Goal: Use online tool/utility

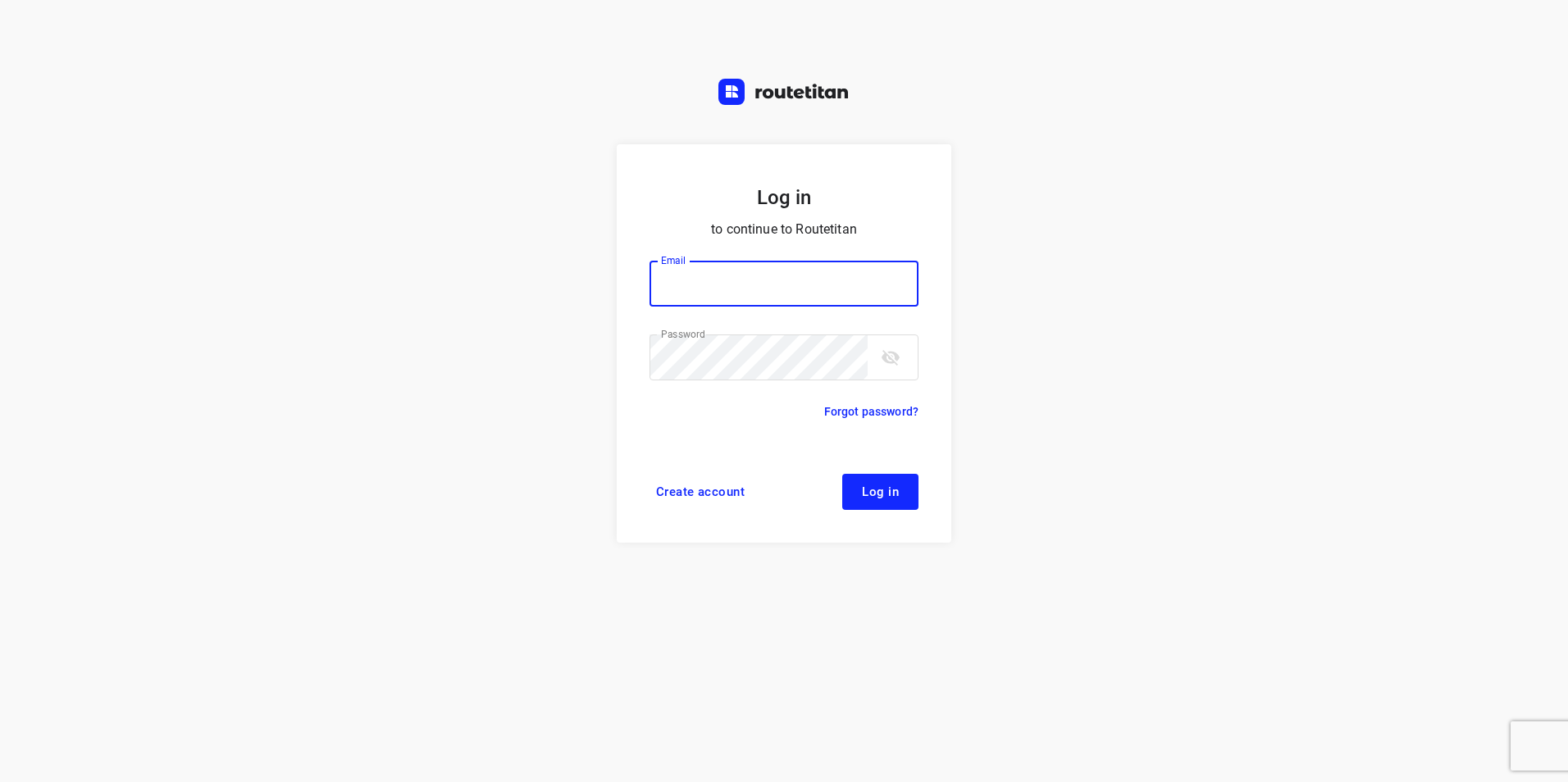
type input "[EMAIL_ADDRESS][DOMAIN_NAME]"
drag, startPoint x: 891, startPoint y: 494, endPoint x: 814, endPoint y: 506, distance: 77.9
click at [891, 494] on span "Log in" at bounding box center [881, 492] width 37 height 13
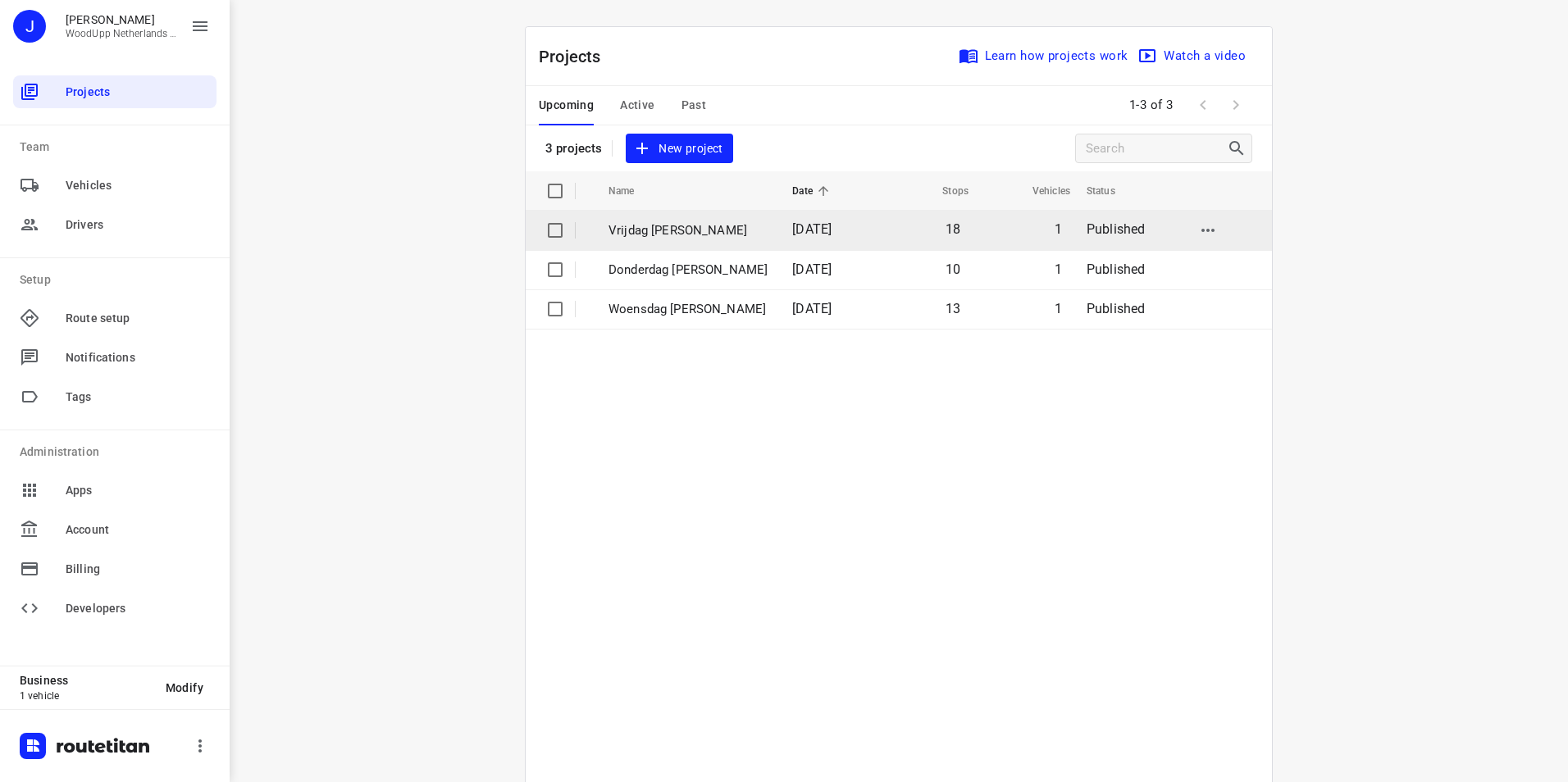
click at [629, 226] on p "Vrijdag [PERSON_NAME]" at bounding box center [688, 230] width 159 height 19
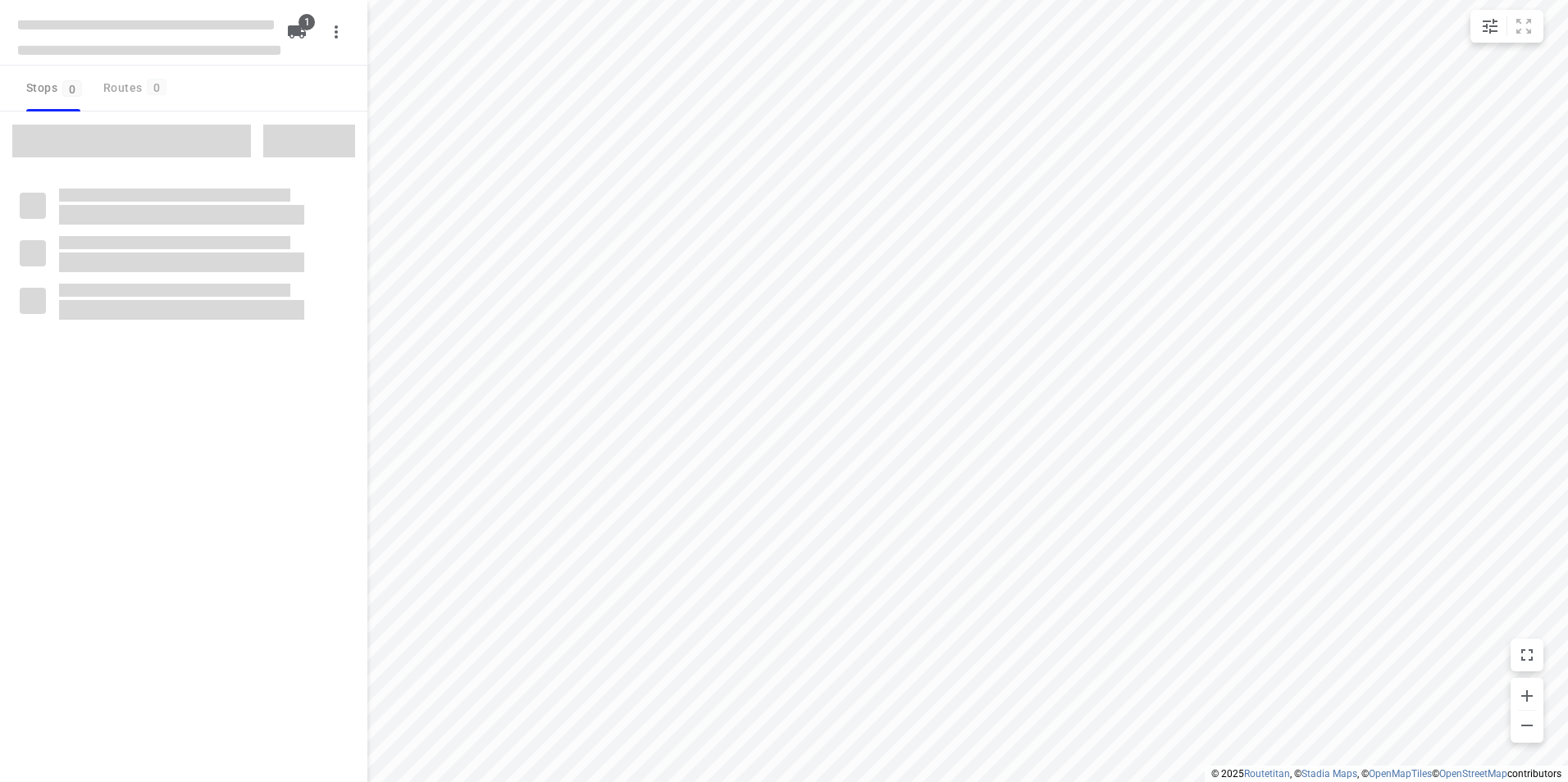
type input "distance"
